Goal: Transaction & Acquisition: Book appointment/travel/reservation

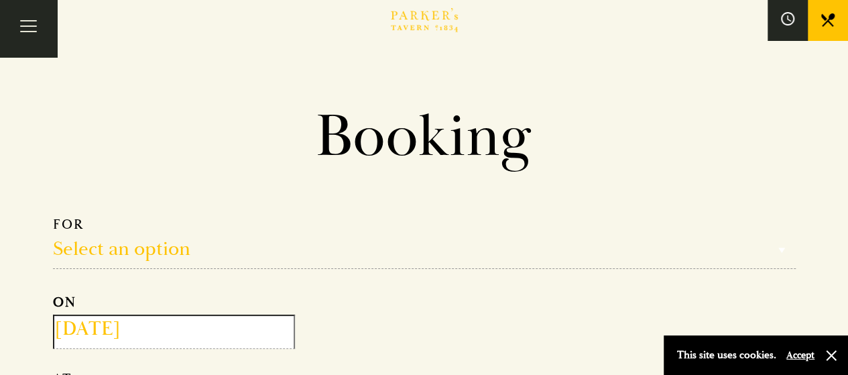
click at [68, 304] on strong "ON" at bounding box center [64, 302] width 23 height 17
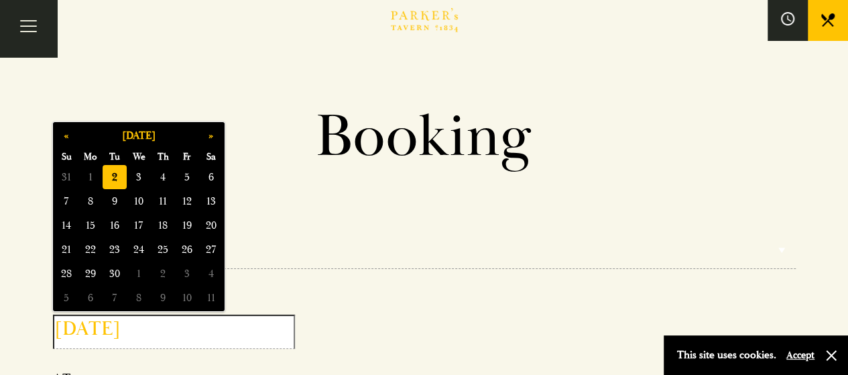
click at [97, 330] on input "[DATE]" at bounding box center [174, 331] width 242 height 34
click at [139, 179] on span "3" at bounding box center [139, 177] width 24 height 24
type input "[DATE]"
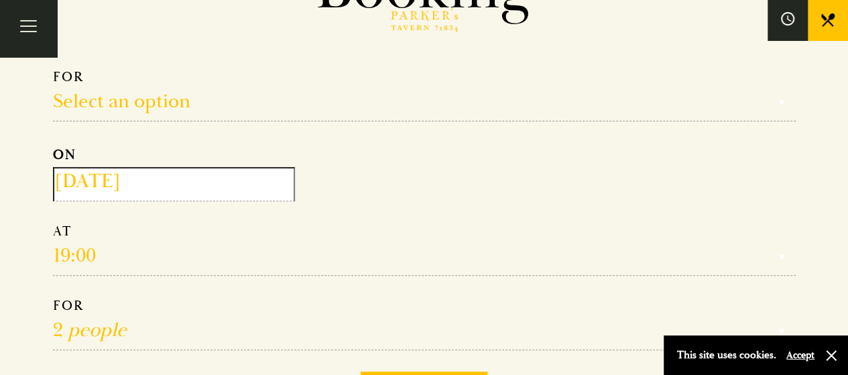
scroll to position [158, 0]
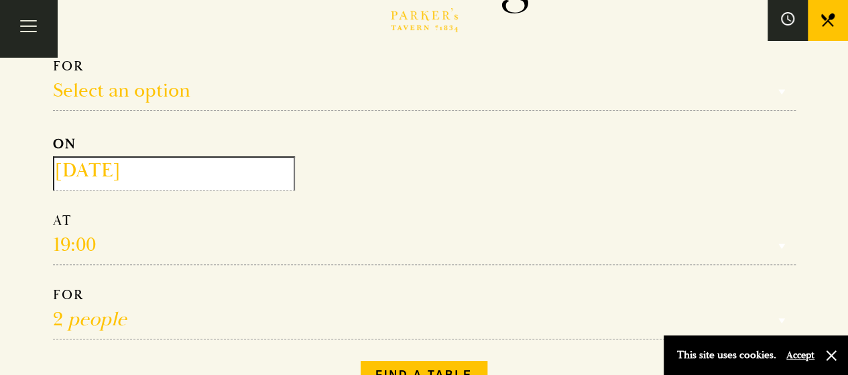
click at [97, 235] on select "Reservation time" at bounding box center [424, 238] width 743 height 53
click at [82, 242] on select "Reservation time" at bounding box center [424, 238] width 743 height 53
click at [76, 241] on select "Reservation time" at bounding box center [424, 238] width 743 height 53
click at [151, 239] on select "Reservation time" at bounding box center [424, 238] width 743 height 53
click at [135, 239] on select "Reservation time" at bounding box center [424, 238] width 743 height 53
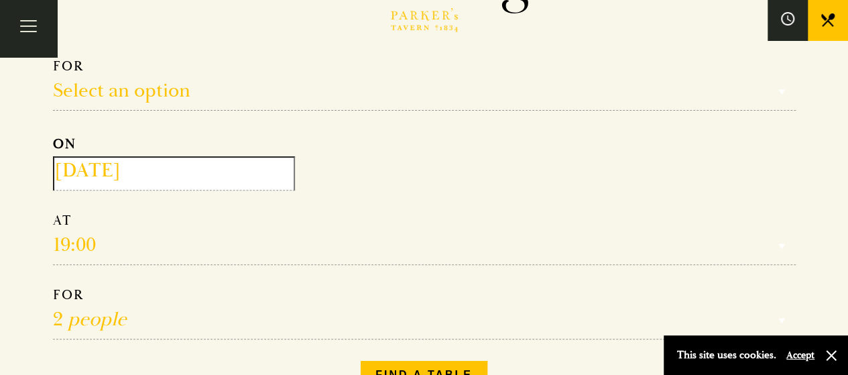
click at [99, 313] on select "1 person 2 people 3 people 4 people 5 people 6 people 7 people 8 people 9 peopl…" at bounding box center [424, 312] width 743 height 53
select select "3"
click at [53, 286] on select "1 person 2 people 3 people 4 people 5 people 6 people 7 people 8 people 9 peopl…" at bounding box center [424, 312] width 743 height 53
click at [82, 235] on select "Reservation time" at bounding box center [424, 238] width 743 height 53
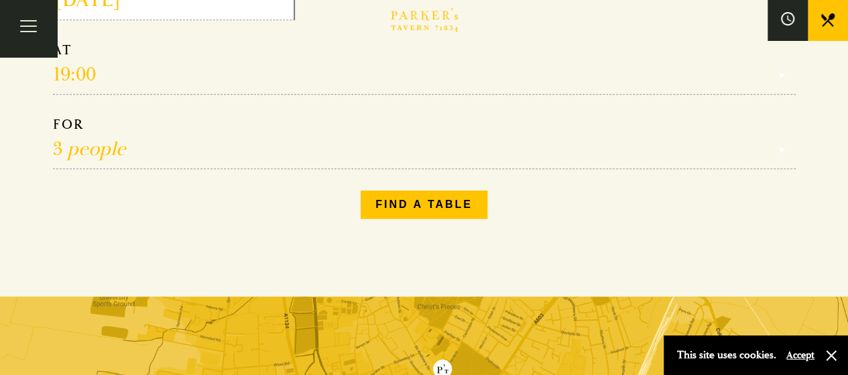
scroll to position [323, 0]
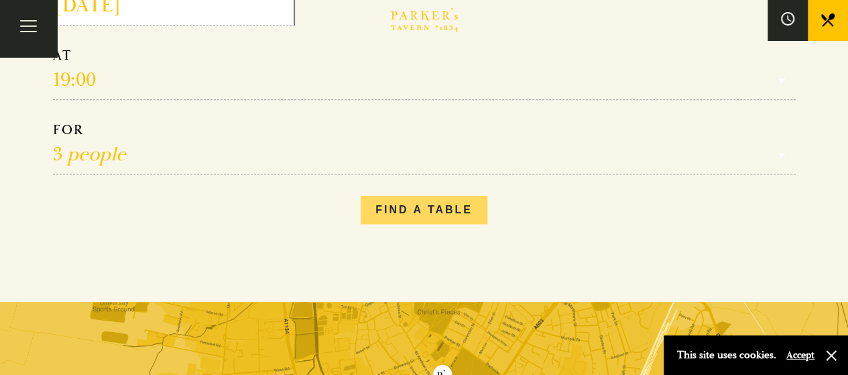
click at [403, 205] on button "Find a table" at bounding box center [424, 210] width 127 height 28
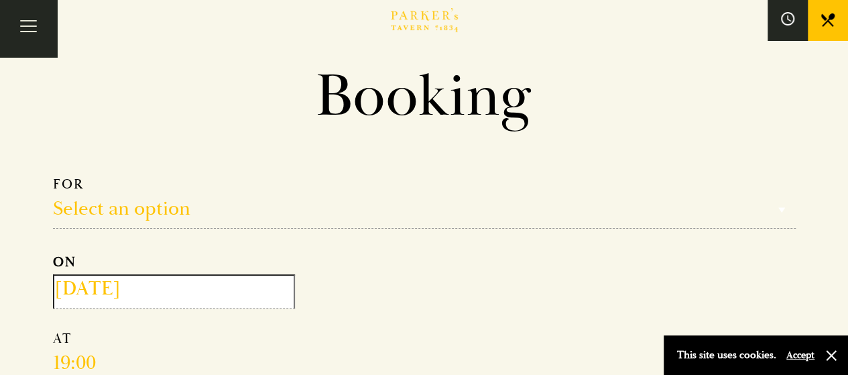
scroll to position [0, 0]
